Goal: Task Accomplishment & Management: Manage account settings

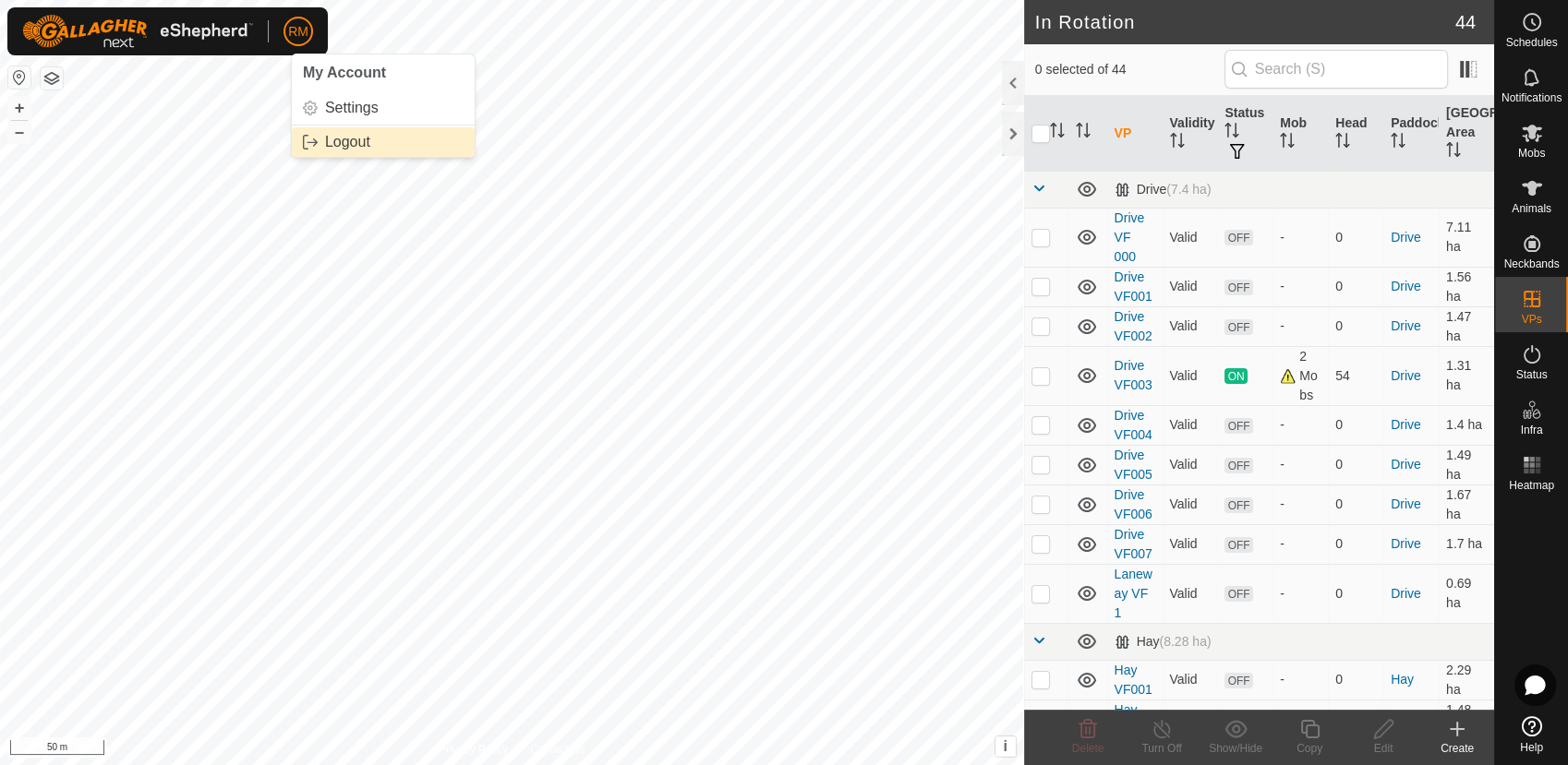
click at [334, 137] on link "Logout" at bounding box center [383, 142] width 183 height 29
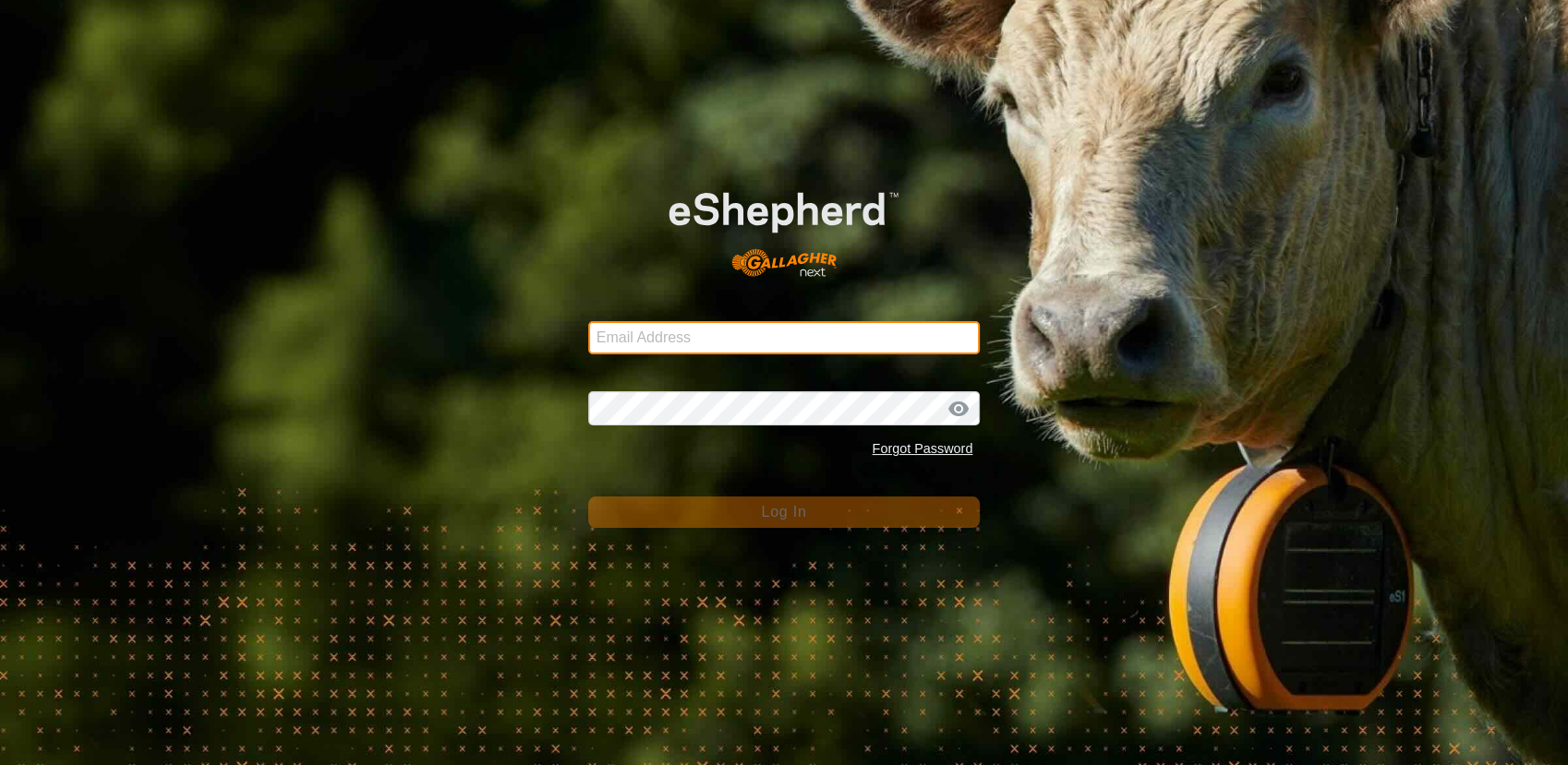
type input "[EMAIL_ADDRESS][DOMAIN_NAME]"
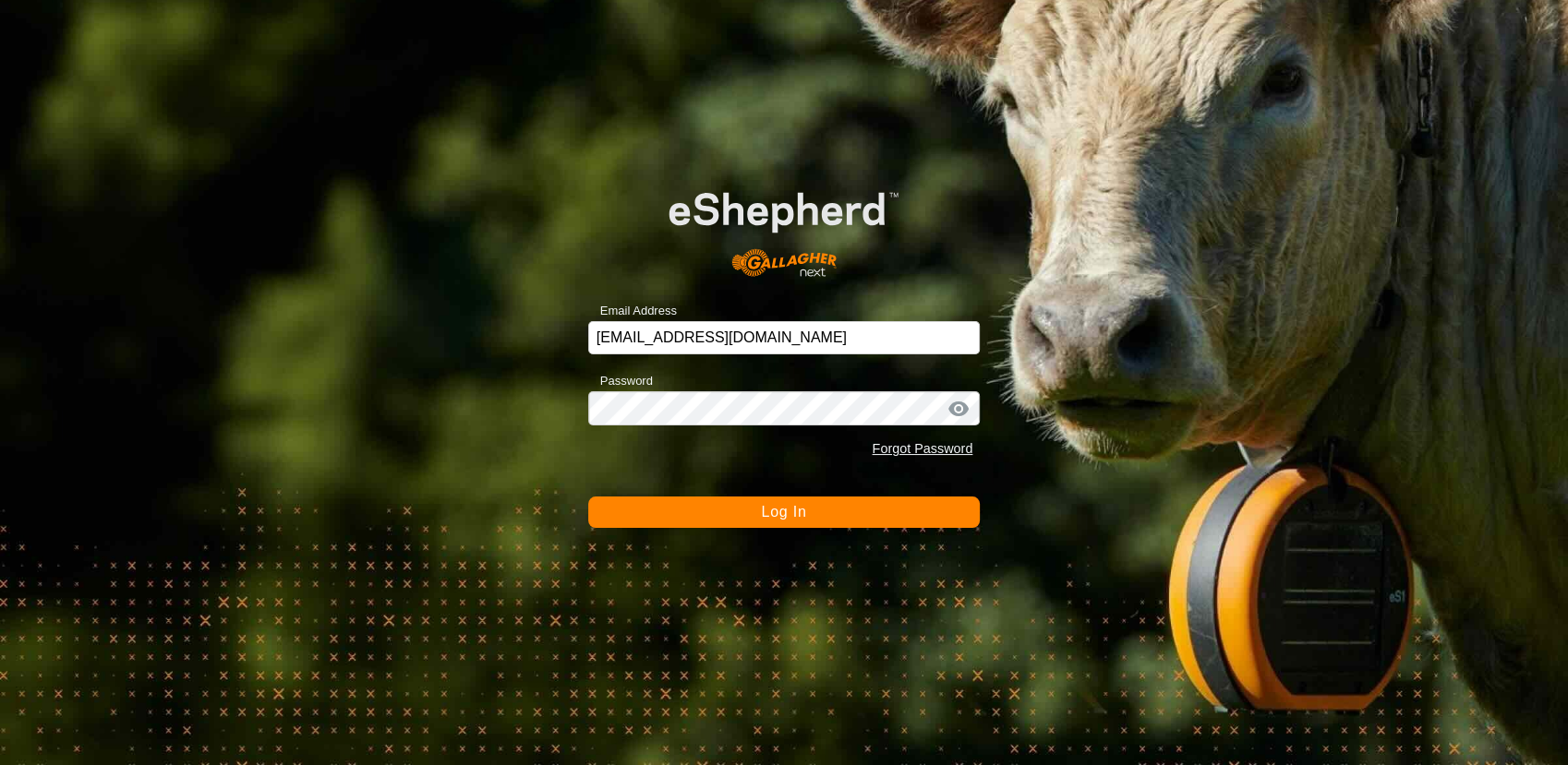
click at [745, 506] on button "Log In" at bounding box center [784, 512] width 392 height 31
